Goal: Information Seeking & Learning: Check status

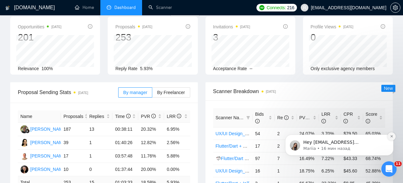
click at [389, 137] on button "Dismiss notification" at bounding box center [391, 136] width 8 height 8
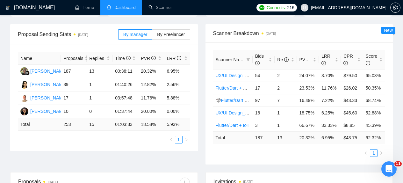
scroll to position [99, 0]
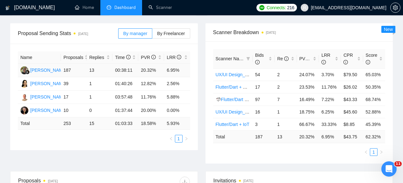
click at [71, 77] on td "187" at bounding box center [74, 70] width 26 height 13
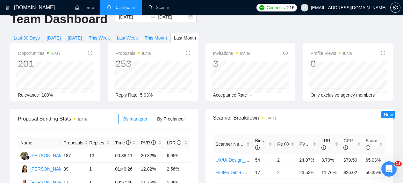
scroll to position [10, 0]
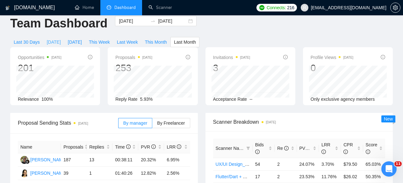
click at [52, 42] on span "[DATE]" at bounding box center [54, 42] width 14 height 7
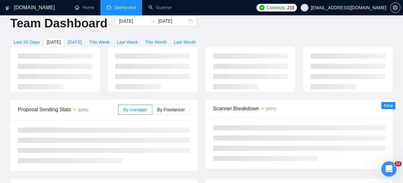
type input "[DATE]"
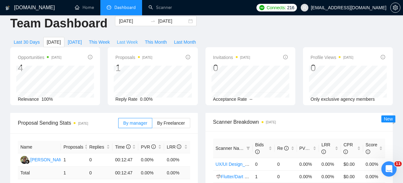
click at [138, 41] on span "Last Week" at bounding box center [127, 42] width 21 height 7
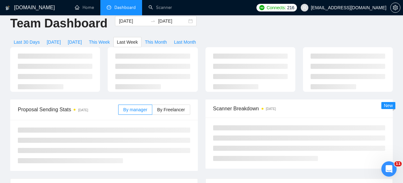
type input "[DATE]"
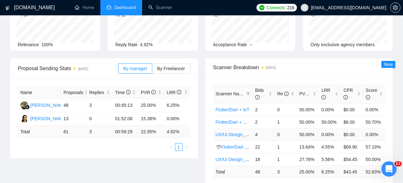
scroll to position [69, 0]
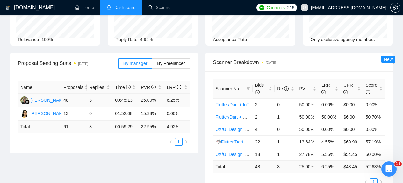
click at [90, 105] on td "3" at bounding box center [100, 100] width 26 height 13
click at [92, 105] on td "3" at bounding box center [100, 100] width 26 height 13
click at [269, 103] on td "2" at bounding box center [263, 104] width 22 height 12
click at [155, 107] on td "25.00%" at bounding box center [151, 100] width 26 height 13
click at [72, 107] on td "48" at bounding box center [74, 100] width 26 height 13
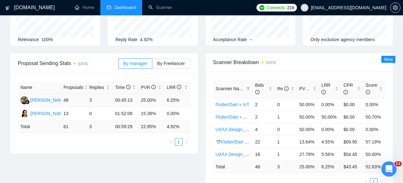
click at [144, 107] on td "25.00%" at bounding box center [151, 100] width 26 height 13
click at [152, 107] on td "25.00%" at bounding box center [151, 100] width 26 height 13
click at [95, 103] on td "3" at bounding box center [100, 100] width 26 height 13
click at [92, 106] on td "3" at bounding box center [100, 100] width 26 height 13
click at [92, 107] on td "3" at bounding box center [100, 100] width 26 height 13
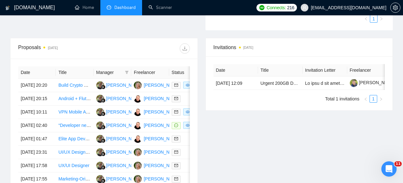
scroll to position [277, 0]
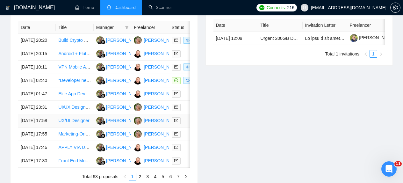
click at [156, 127] on td "[PERSON_NAME]" at bounding box center [150, 120] width 38 height 13
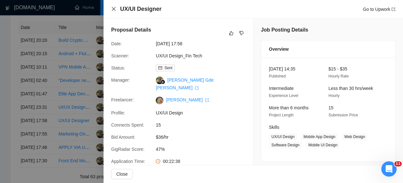
click at [114, 7] on icon "close" at bounding box center [113, 8] width 5 height 5
